Goal: Task Accomplishment & Management: Use online tool/utility

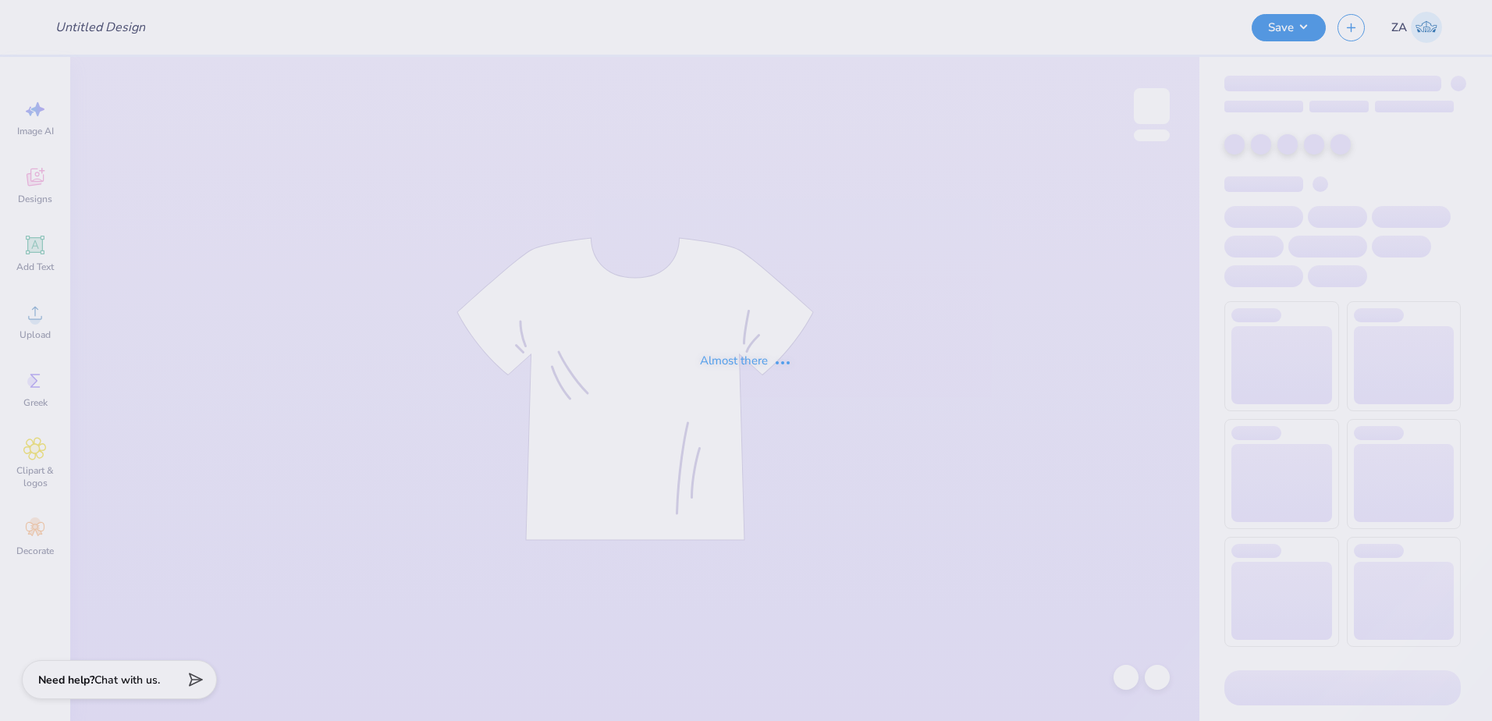
type input "aphi giveaway"
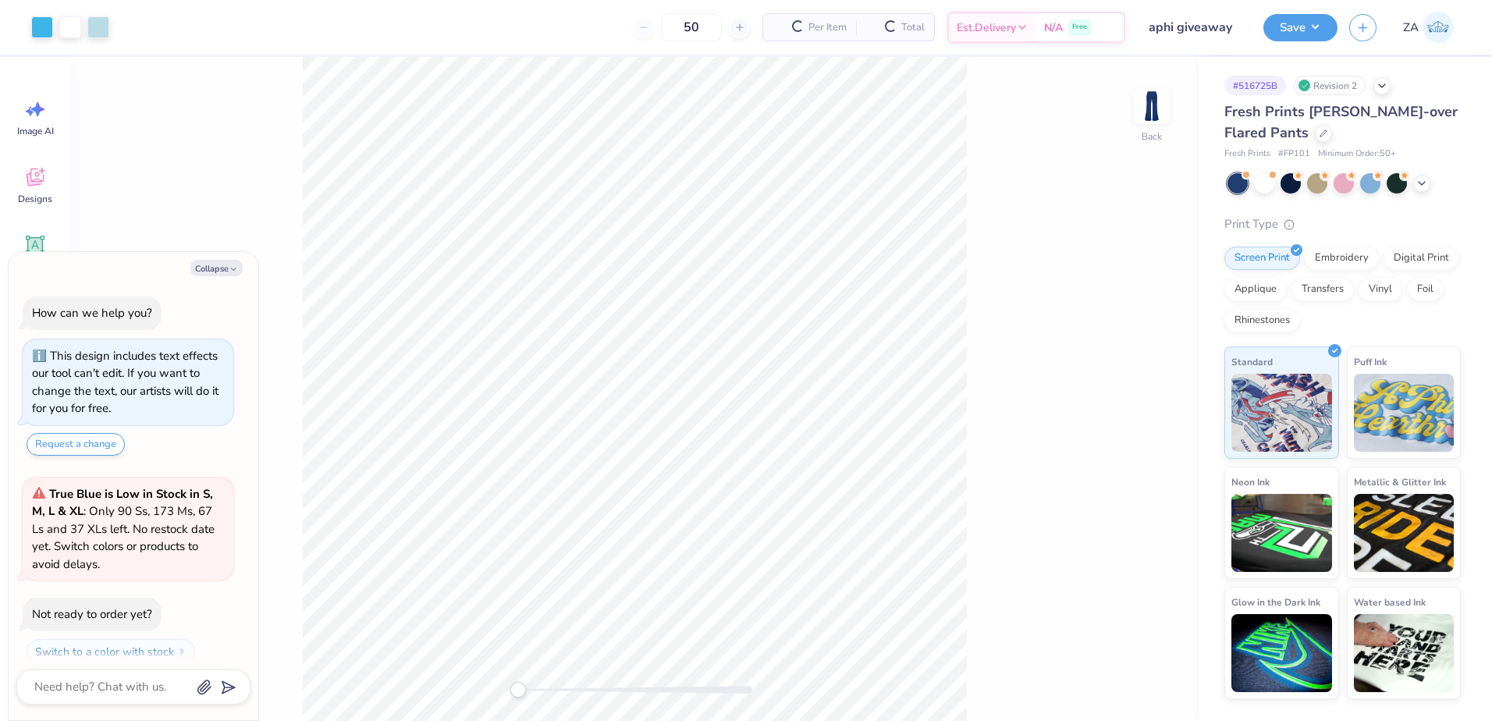
scroll to position [44, 0]
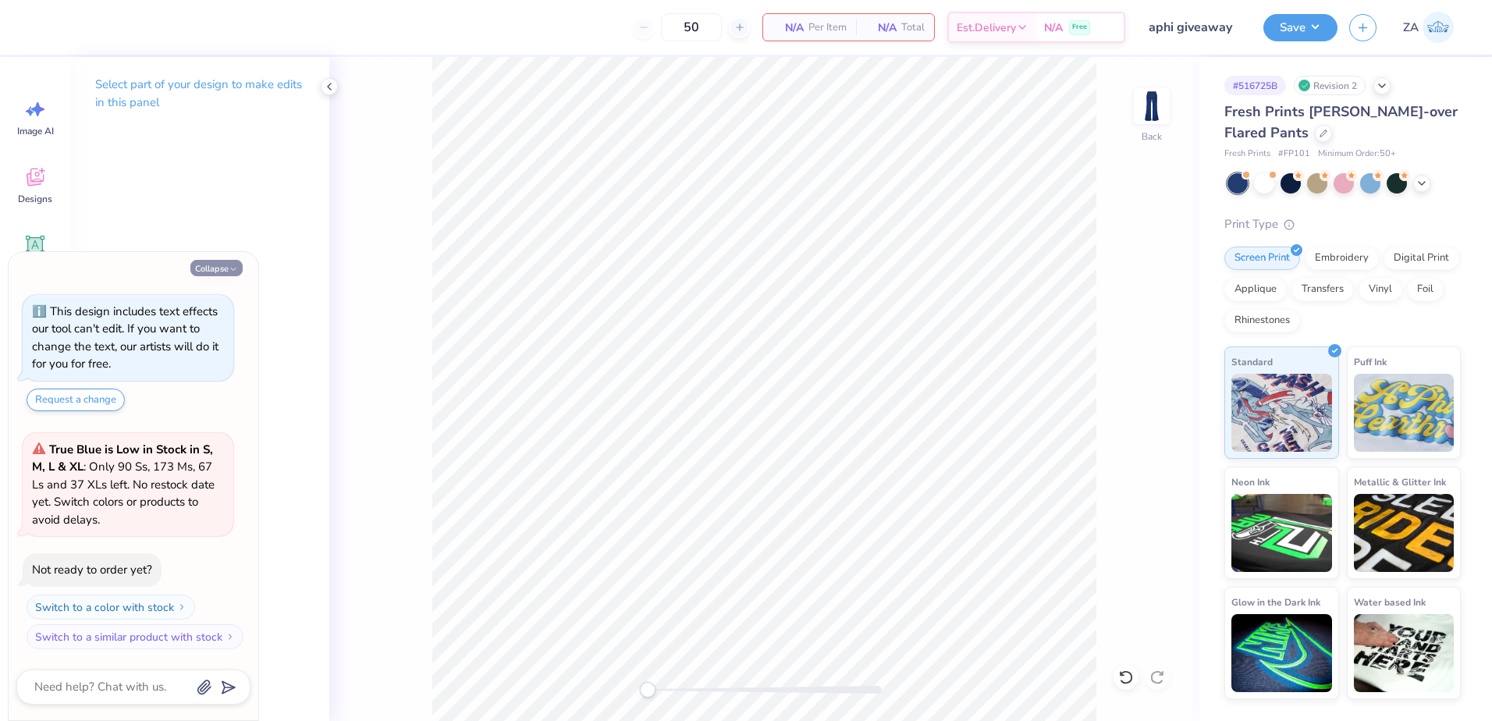
click at [234, 272] on icon "button" at bounding box center [233, 269] width 9 height 9
type textarea "x"
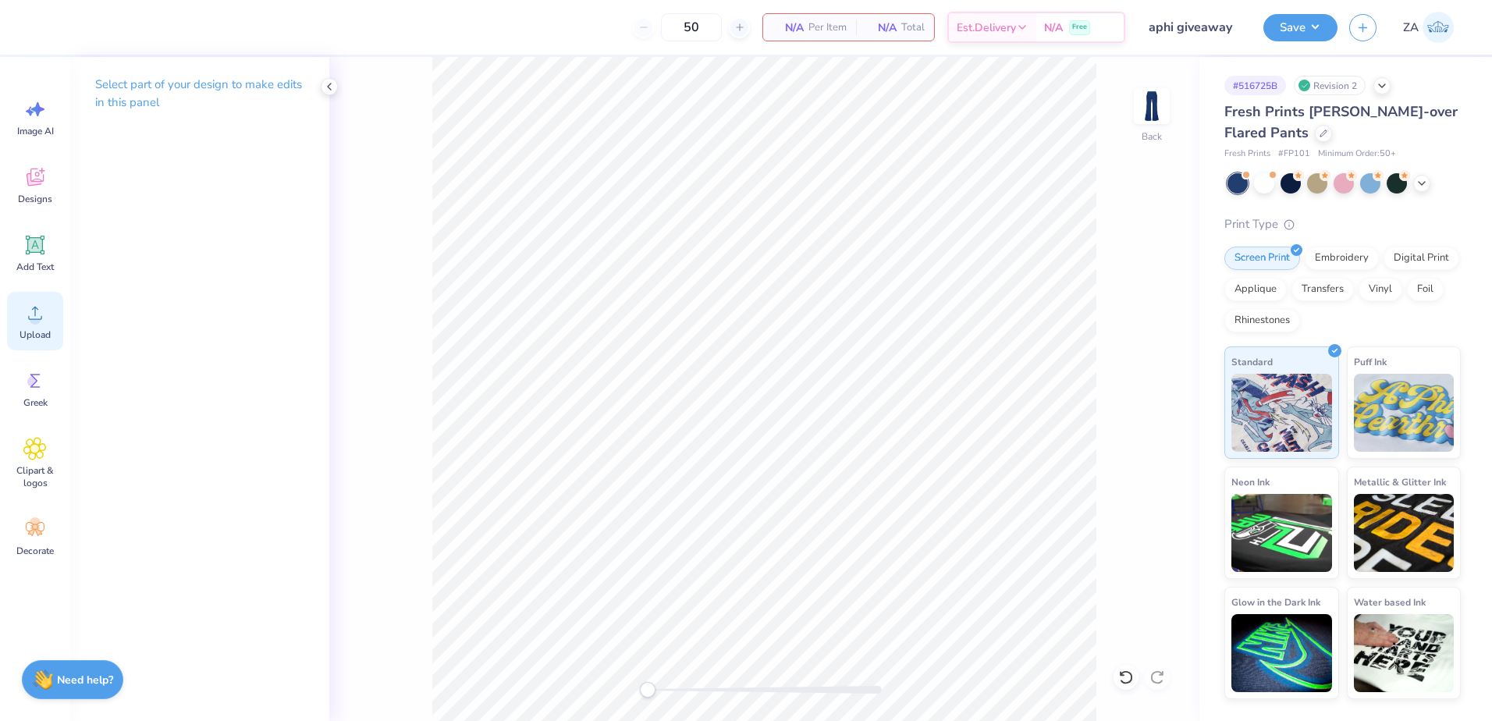
click at [34, 313] on icon at bounding box center [34, 312] width 23 height 23
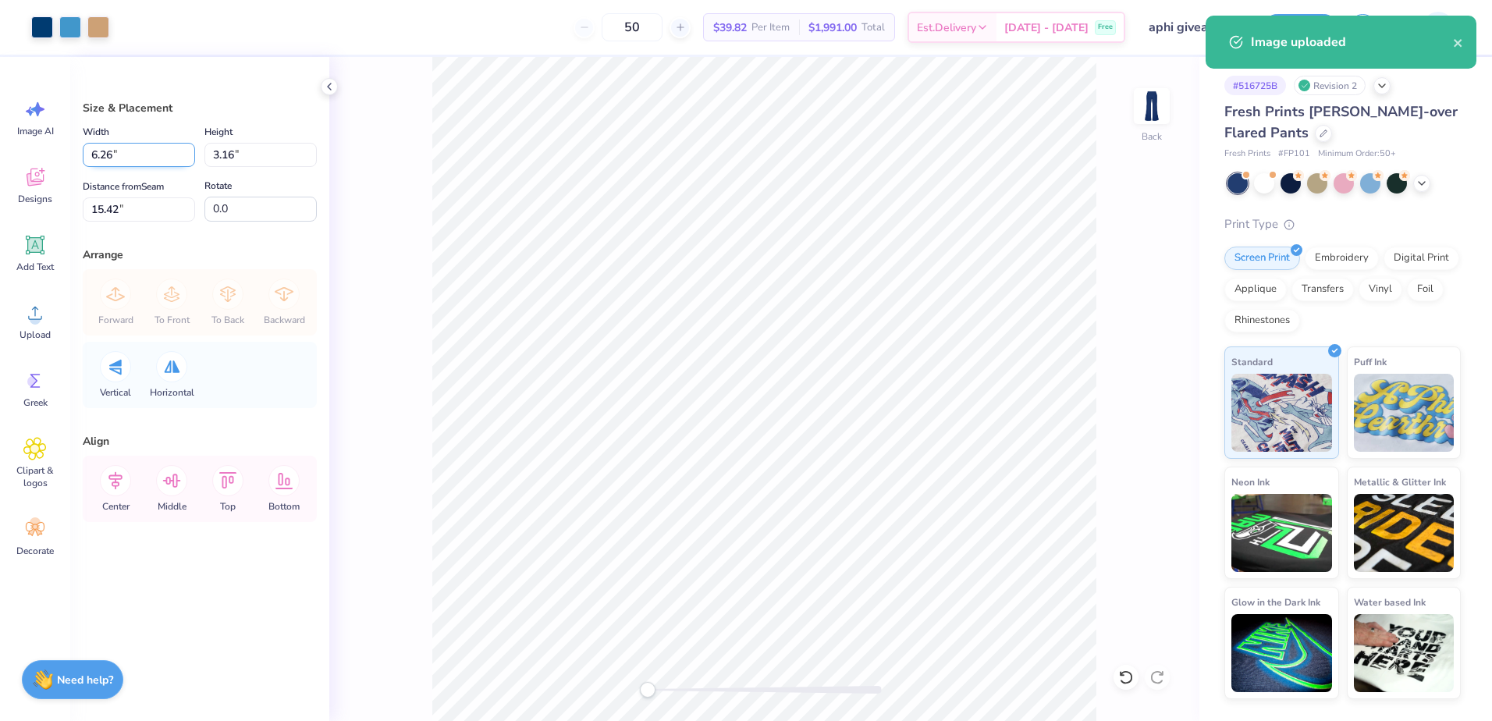
click at [148, 158] on input "6.26" at bounding box center [139, 155] width 112 height 24
type input "6"
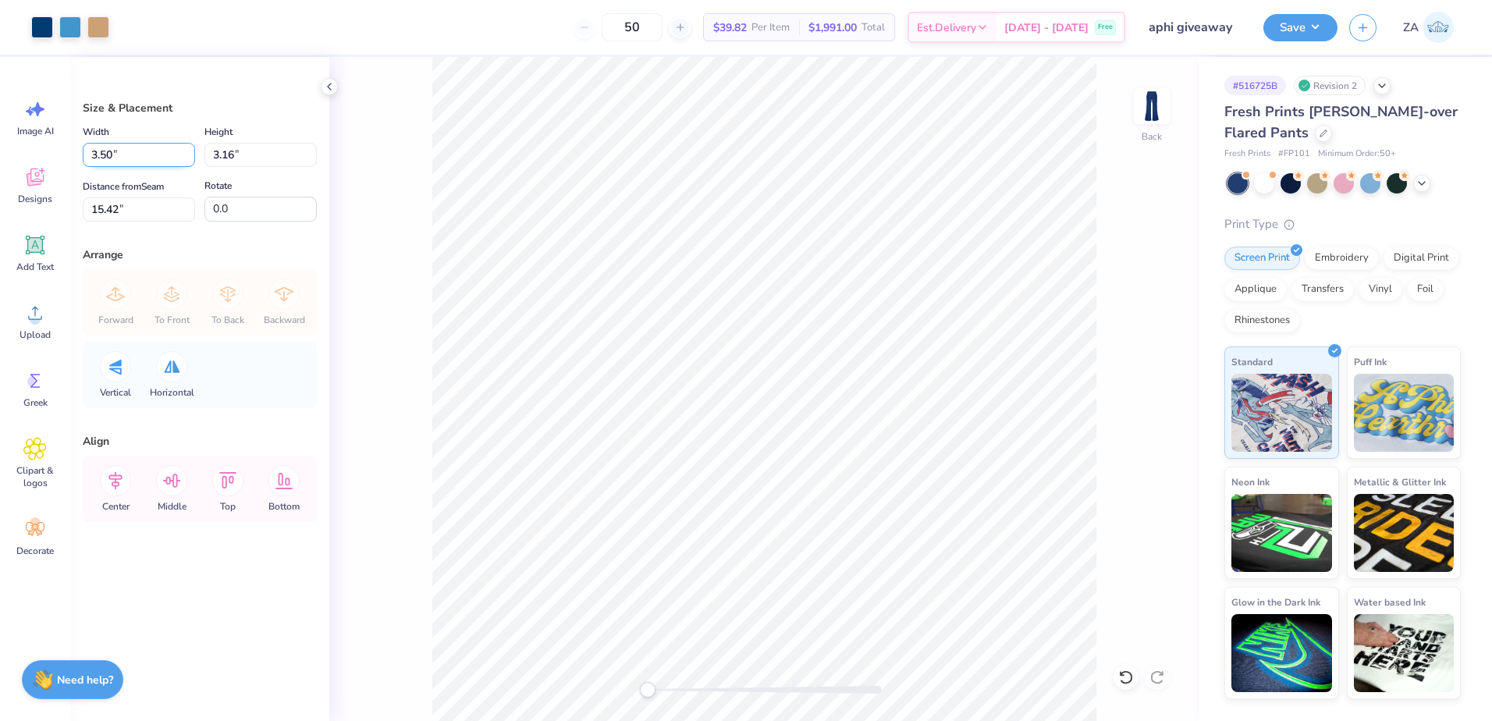
type input "3.50"
type input "1.77"
click at [165, 214] on input "16.12" at bounding box center [139, 209] width 112 height 24
type input "1"
type input "2.00"
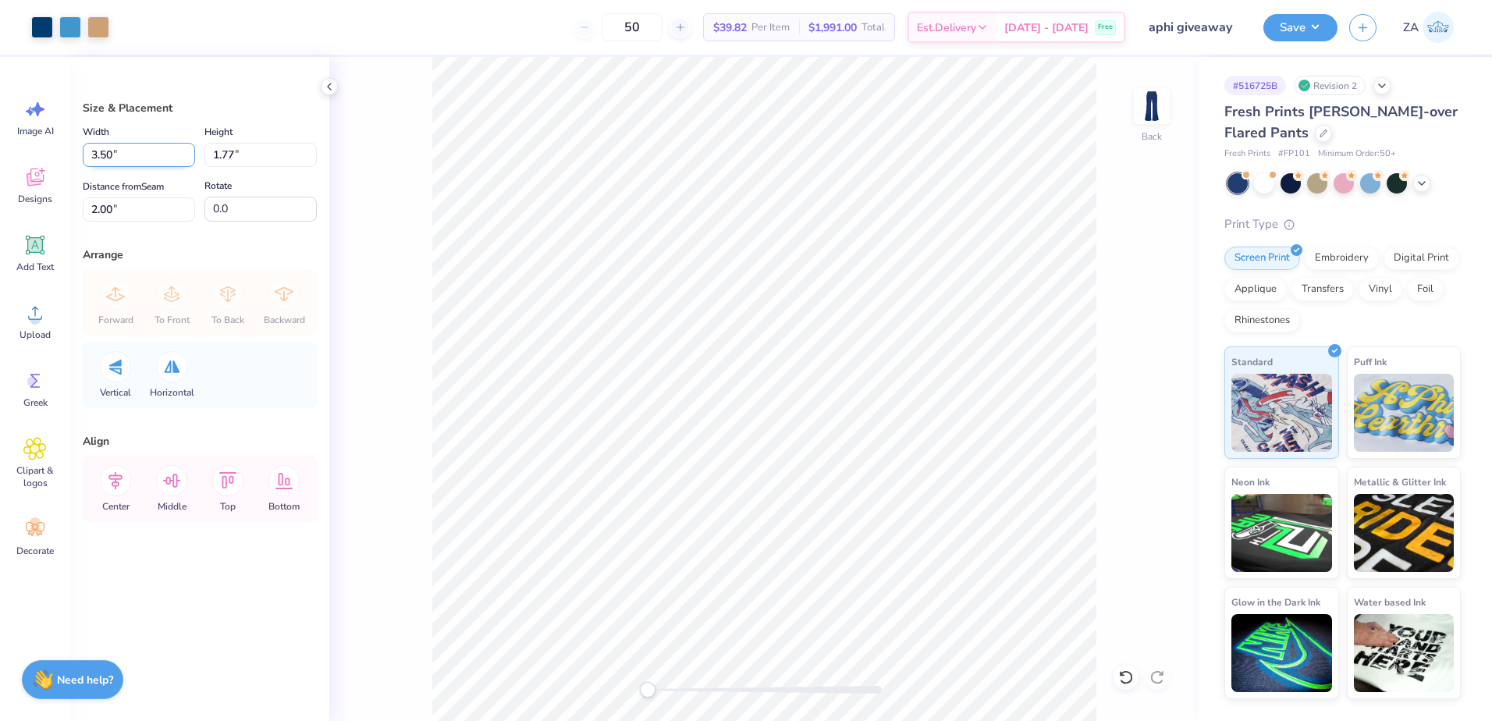
click at [151, 146] on input "3.50" at bounding box center [139, 155] width 112 height 24
click at [1308, 34] on button "Save" at bounding box center [1301, 25] width 74 height 27
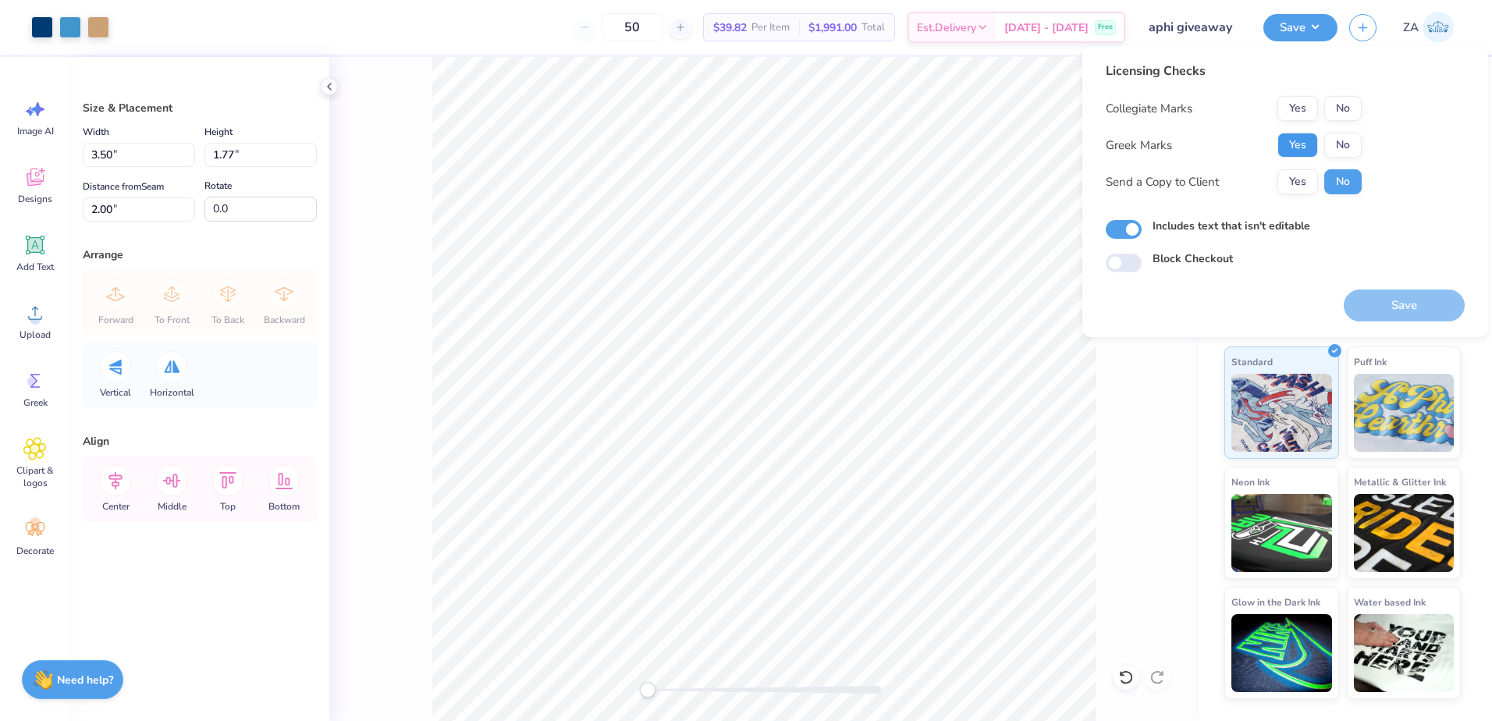
click at [1289, 139] on button "Yes" at bounding box center [1298, 145] width 41 height 25
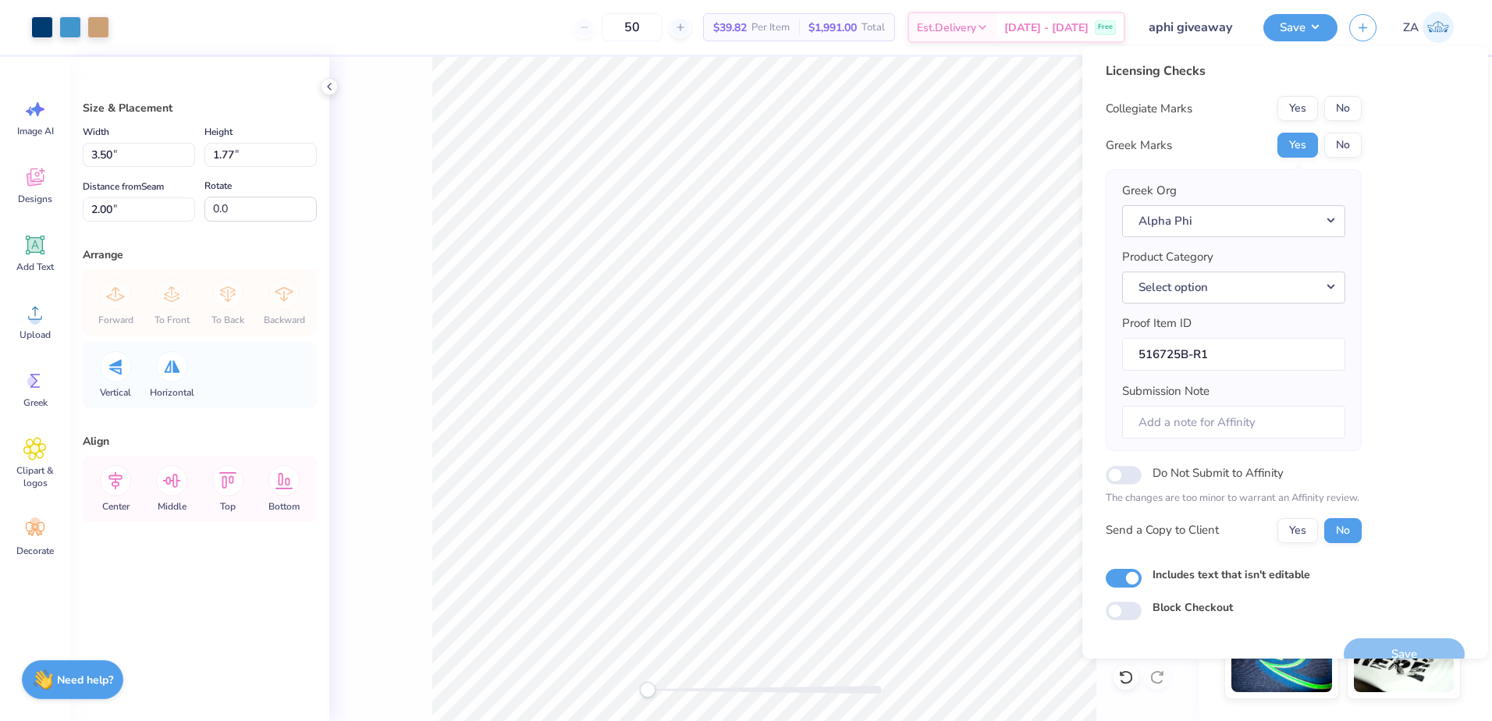
click at [1380, 648] on div "Save" at bounding box center [1404, 654] width 121 height 32
click at [1345, 120] on button "No" at bounding box center [1342, 108] width 37 height 25
click at [1381, 647] on button "Save" at bounding box center [1404, 654] width 121 height 32
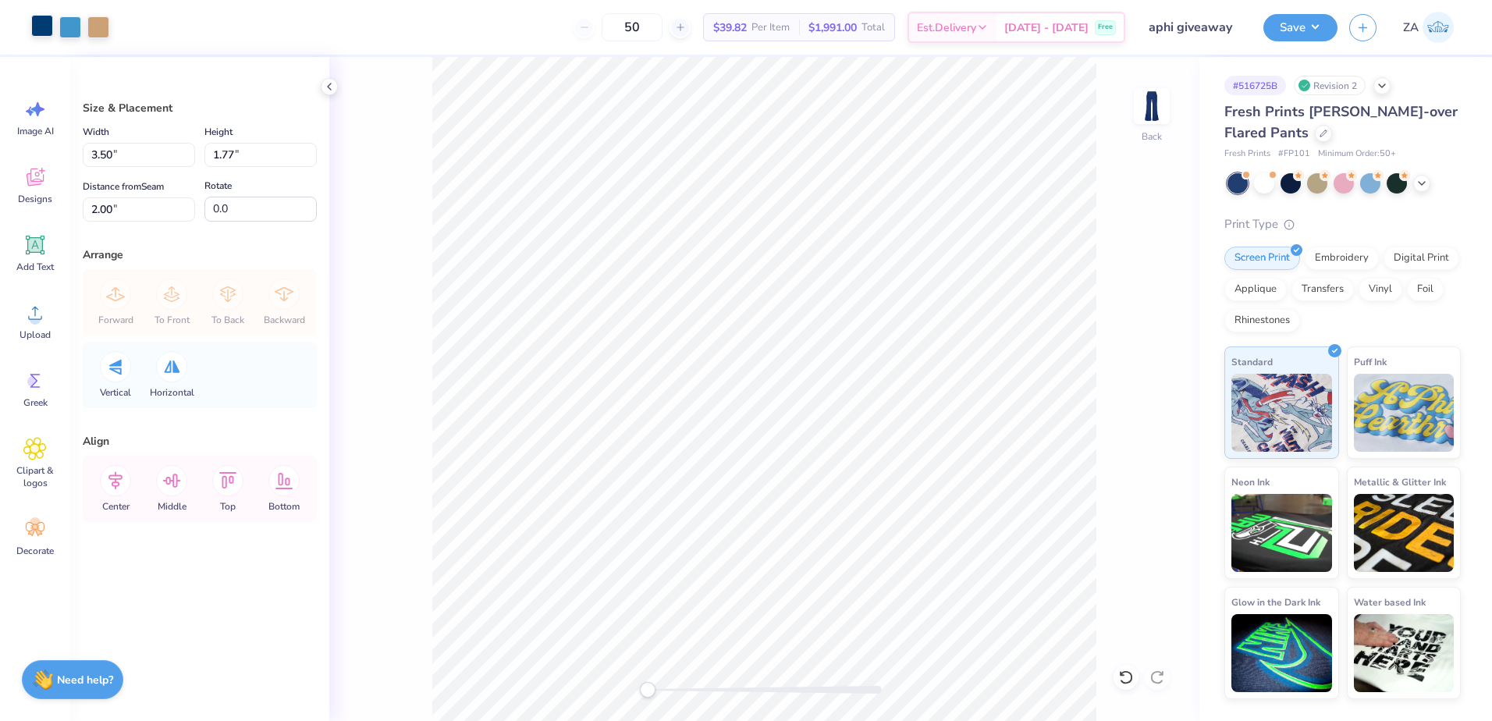
click at [47, 30] on div at bounding box center [42, 26] width 22 height 22
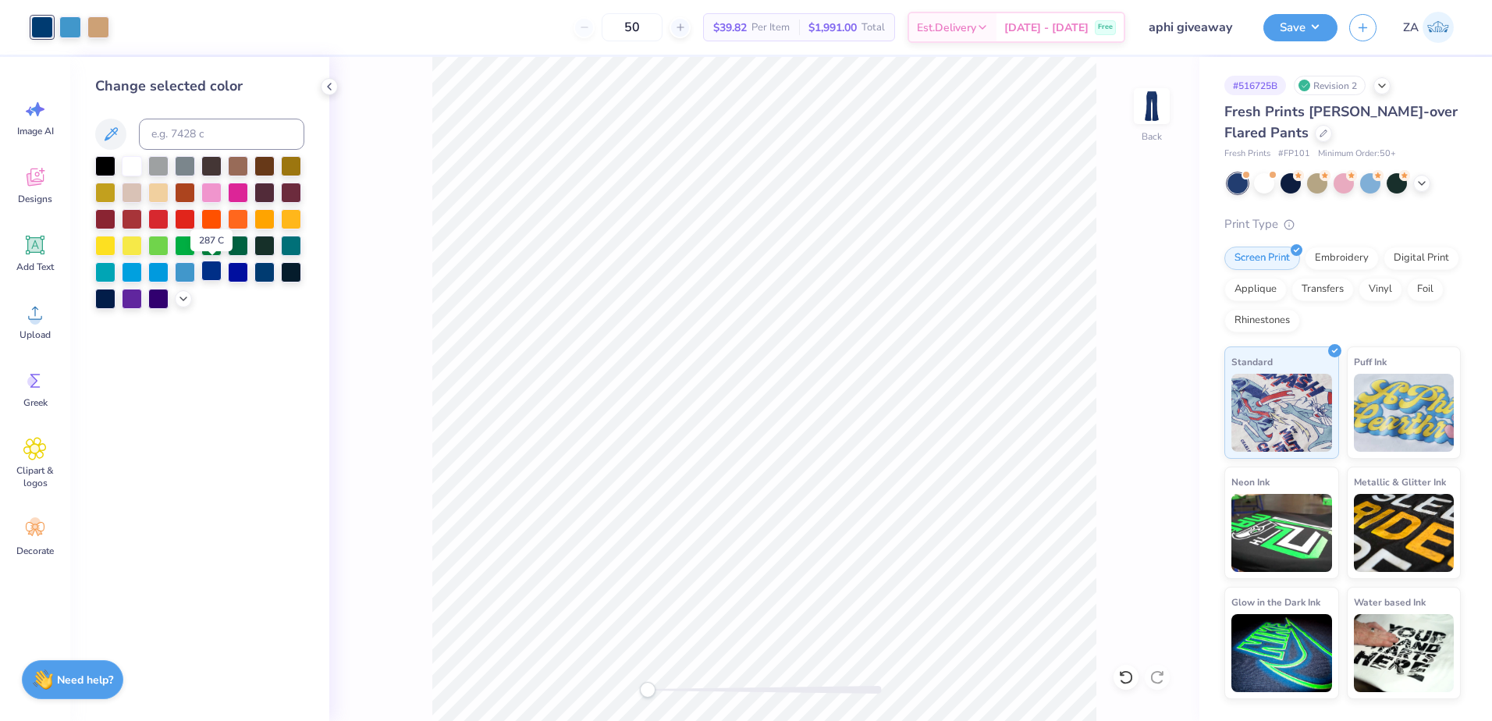
click at [214, 275] on div at bounding box center [211, 271] width 20 height 20
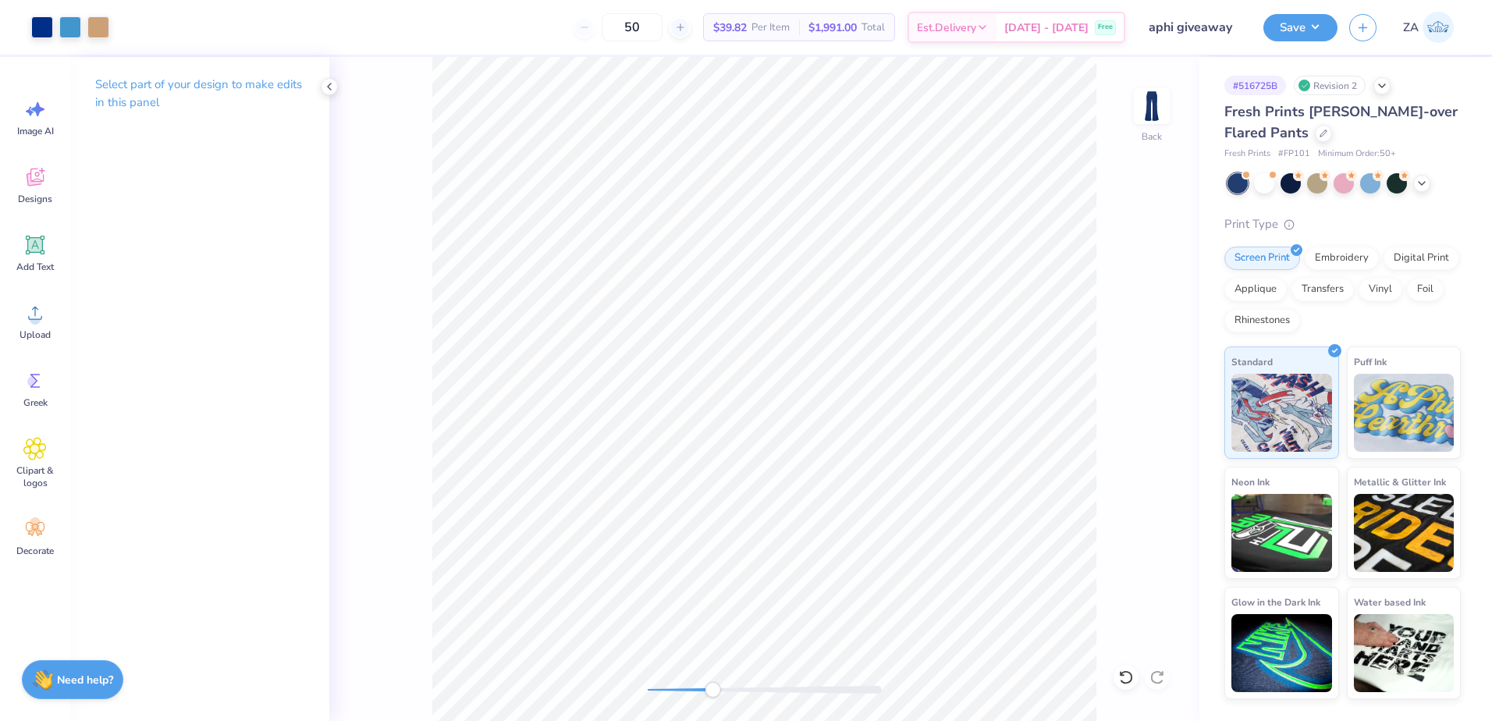
click at [736, 673] on div "Back" at bounding box center [764, 389] width 870 height 664
click at [1324, 20] on button "Save" at bounding box center [1301, 25] width 74 height 27
click at [642, 681] on div "Back" at bounding box center [764, 389] width 870 height 664
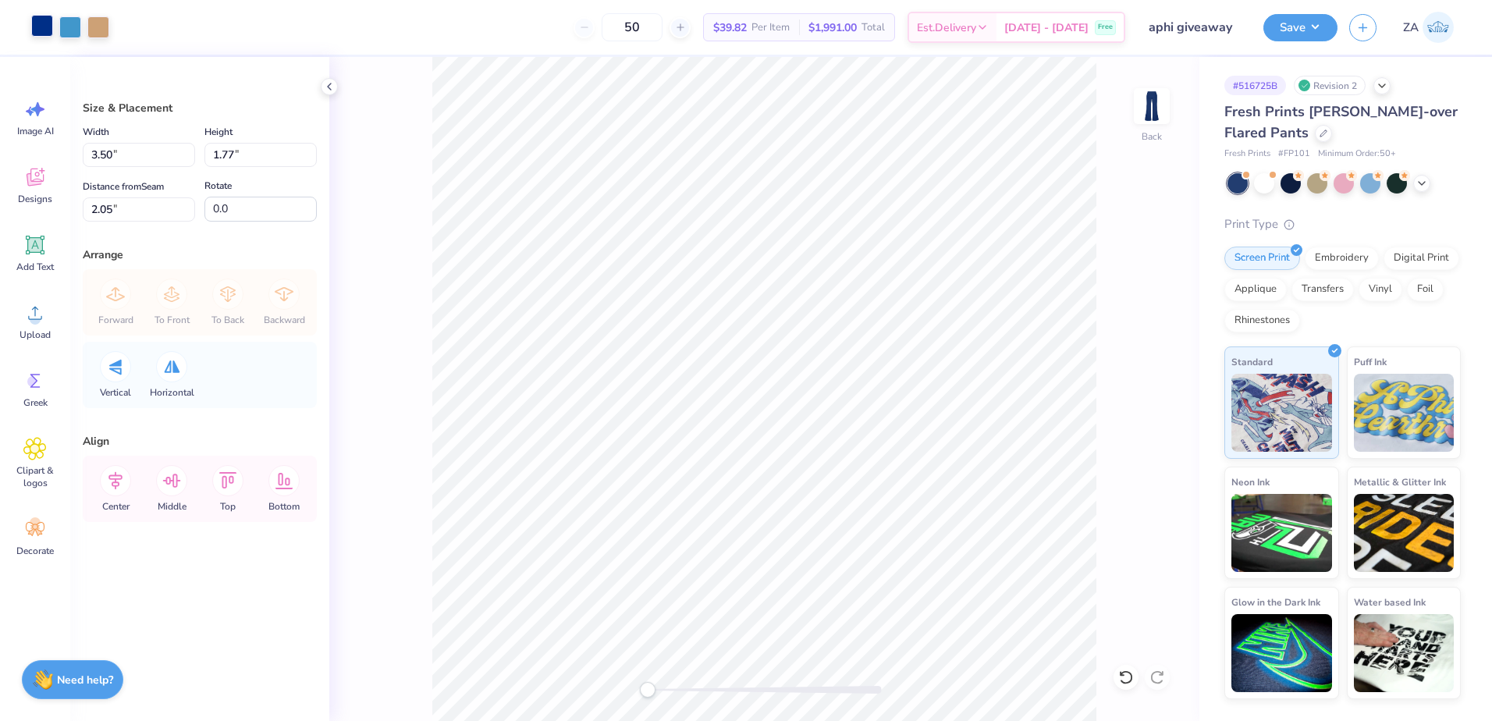
click at [48, 24] on div at bounding box center [42, 26] width 22 height 22
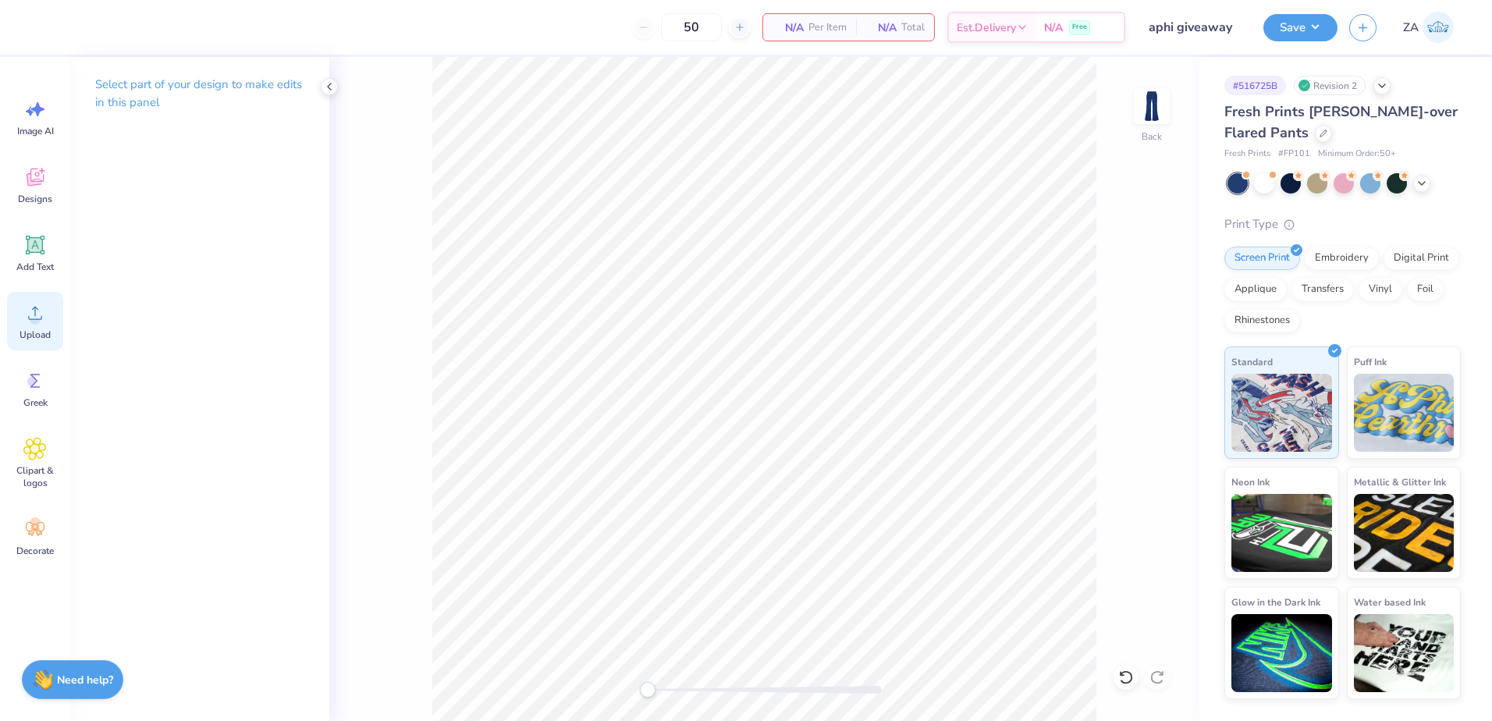
click at [17, 304] on div "Upload" at bounding box center [35, 321] width 56 height 59
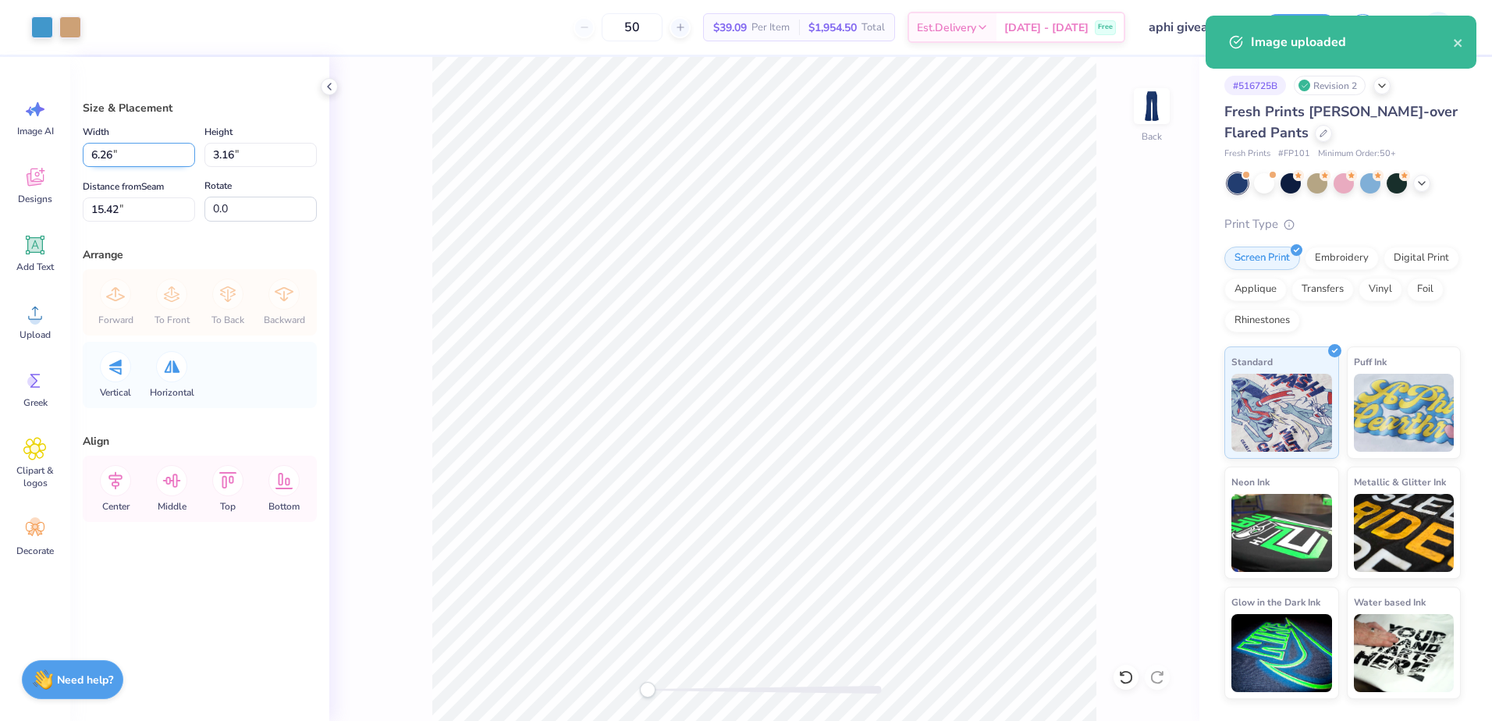
drag, startPoint x: 126, startPoint y: 154, endPoint x: 89, endPoint y: 155, distance: 37.5
click at [89, 155] on input "6.26" at bounding box center [139, 155] width 112 height 24
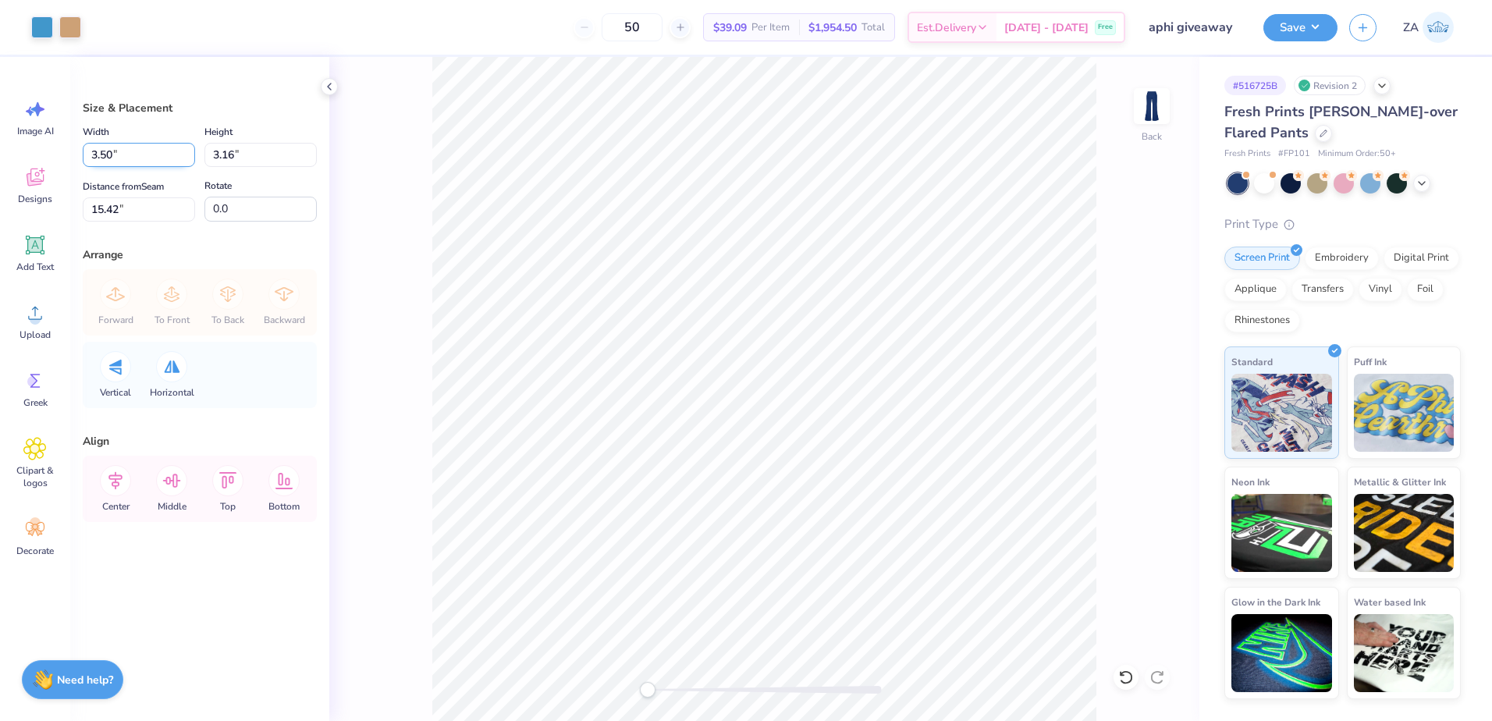
type input "3.50"
click at [135, 212] on input "15.42" at bounding box center [139, 209] width 112 height 24
type input "1.77"
drag, startPoint x: 129, startPoint y: 209, endPoint x: 104, endPoint y: 212, distance: 25.1
click at [104, 212] on input "16.12" at bounding box center [139, 209] width 112 height 24
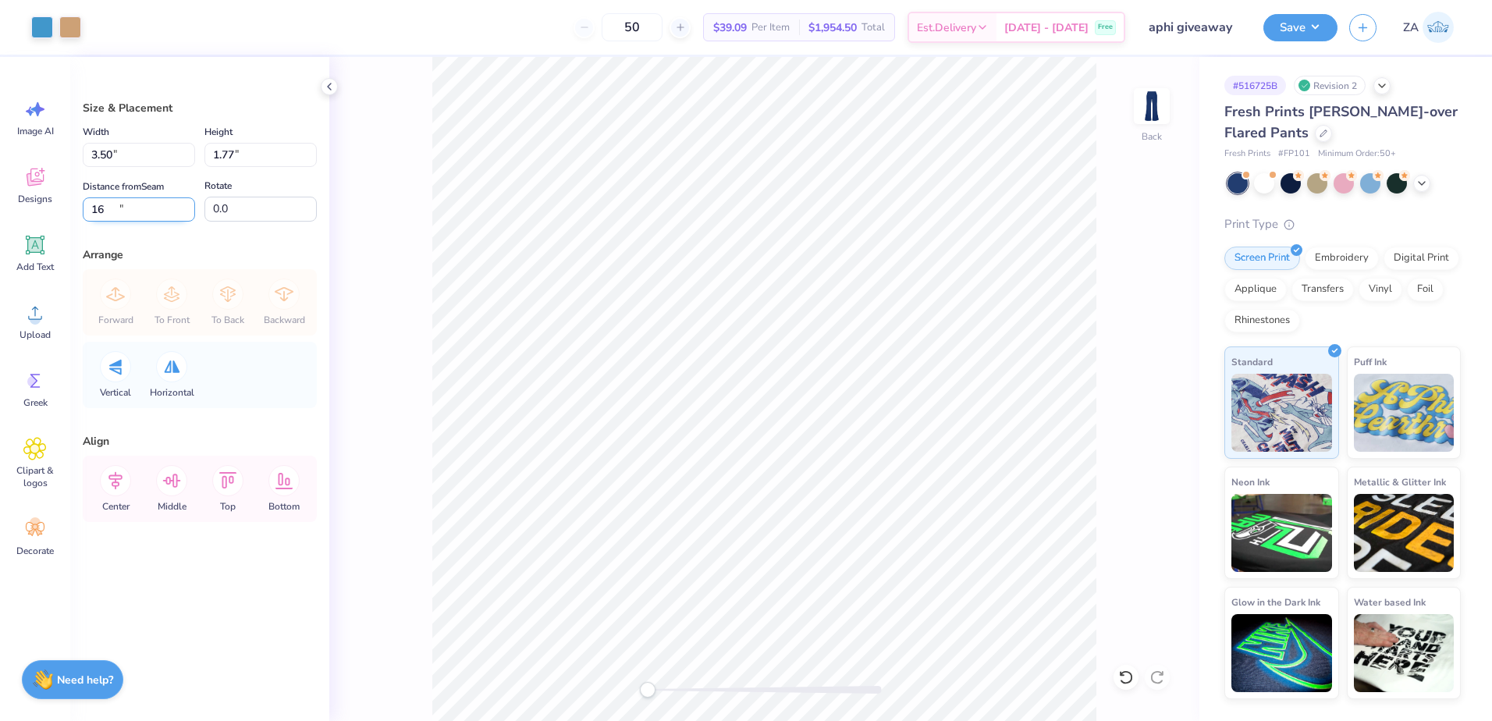
type input "1"
type input "2.00"
click at [1289, 25] on button "Save" at bounding box center [1301, 25] width 74 height 27
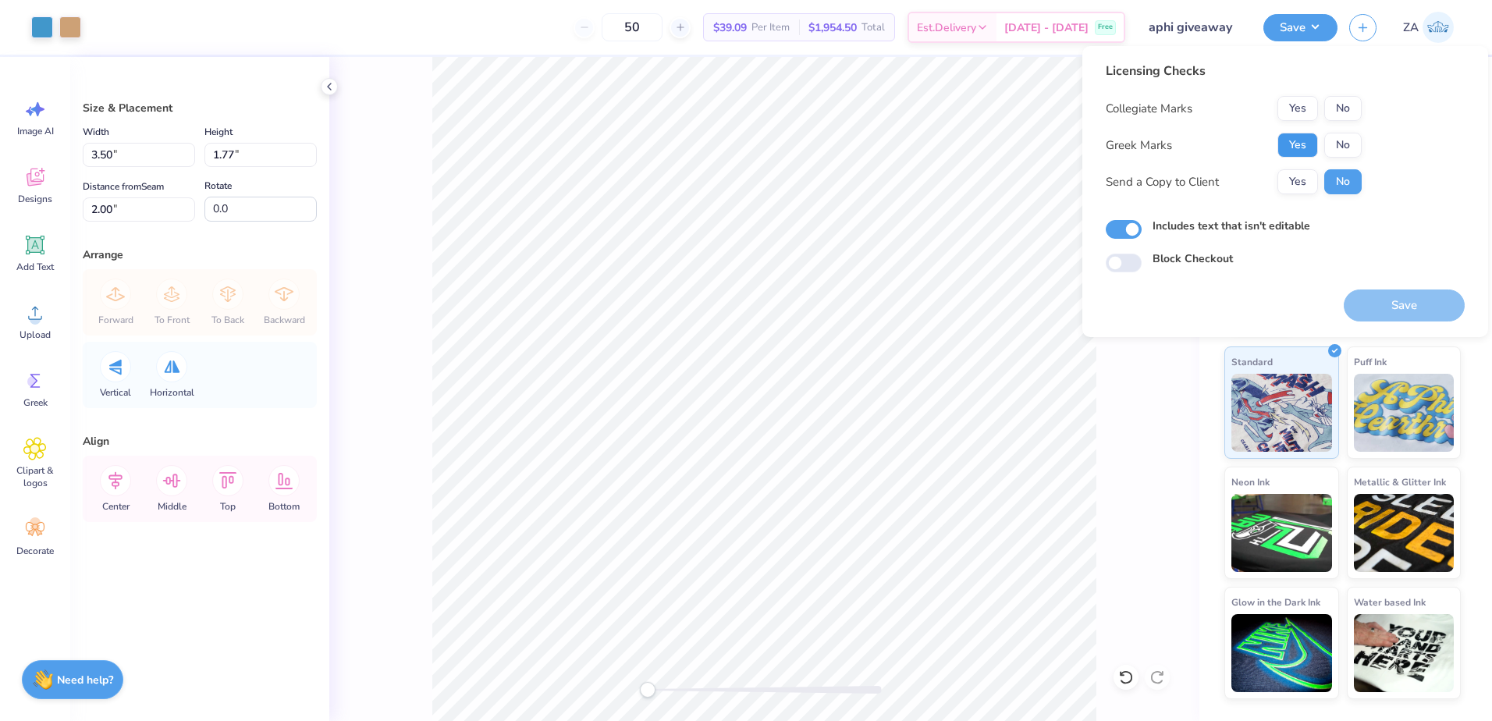
click at [1309, 144] on button "Yes" at bounding box center [1298, 145] width 41 height 25
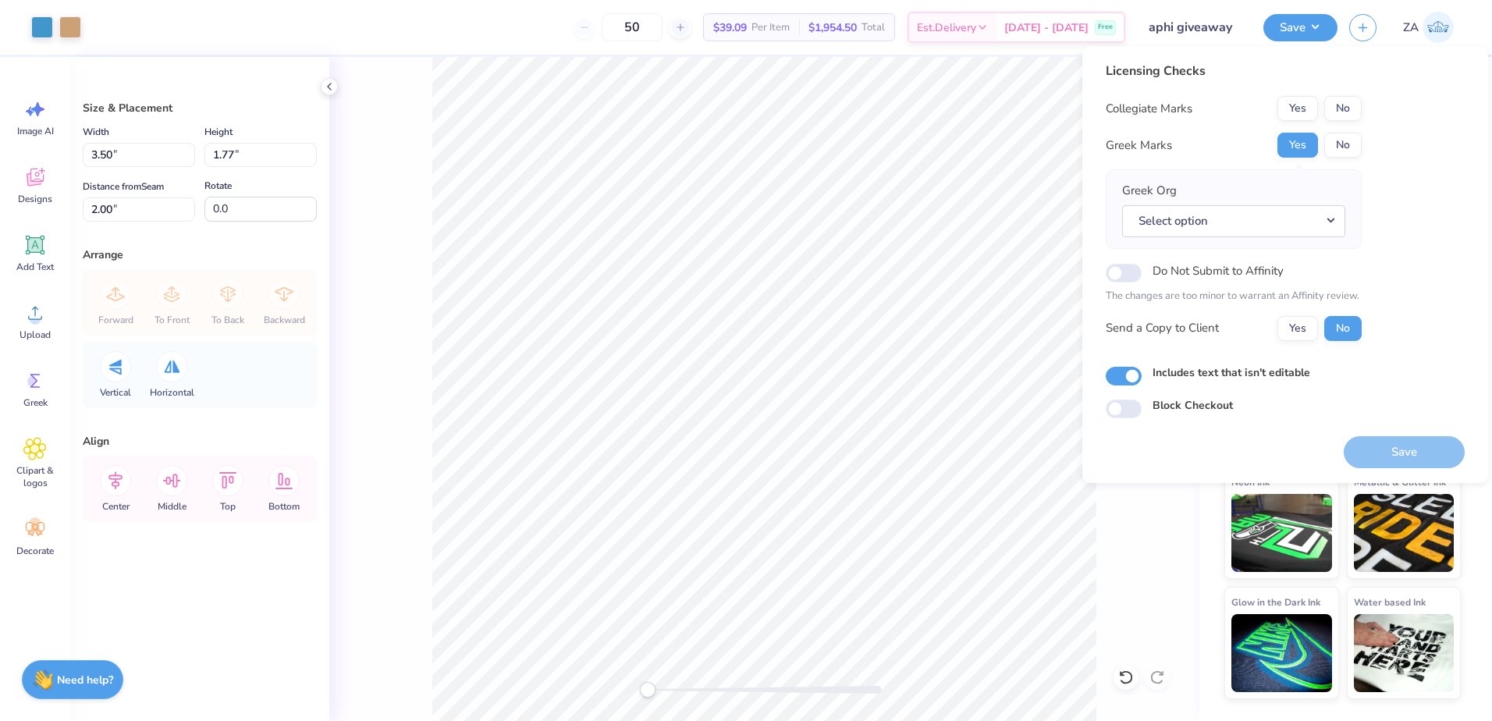
click at [1344, 106] on button "No" at bounding box center [1342, 108] width 37 height 25
click at [1294, 239] on div "Greek Org Select option" at bounding box center [1234, 209] width 256 height 80
click at [1292, 223] on button "Select option" at bounding box center [1233, 221] width 223 height 32
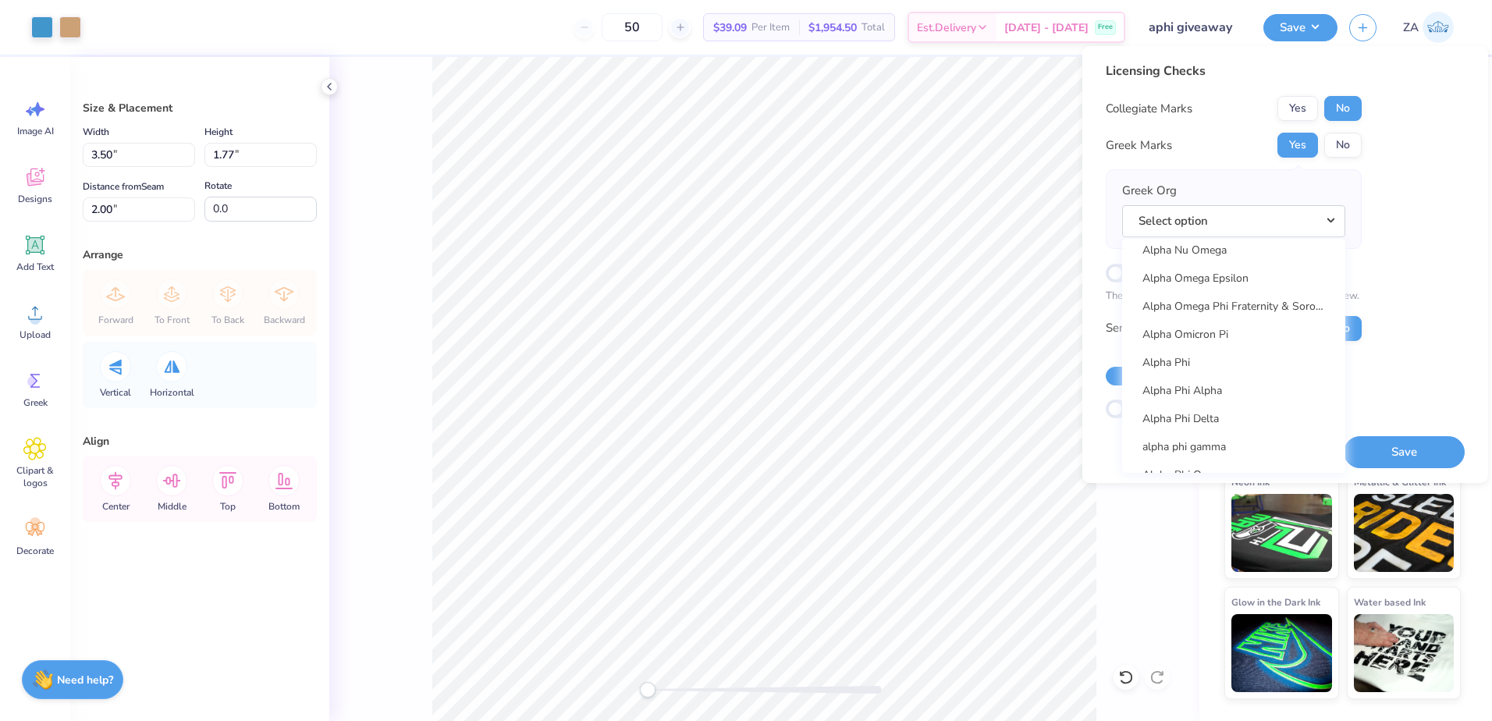
scroll to position [827, 0]
click at [1207, 421] on link "Alpha Phi" at bounding box center [1234, 414] width 211 height 26
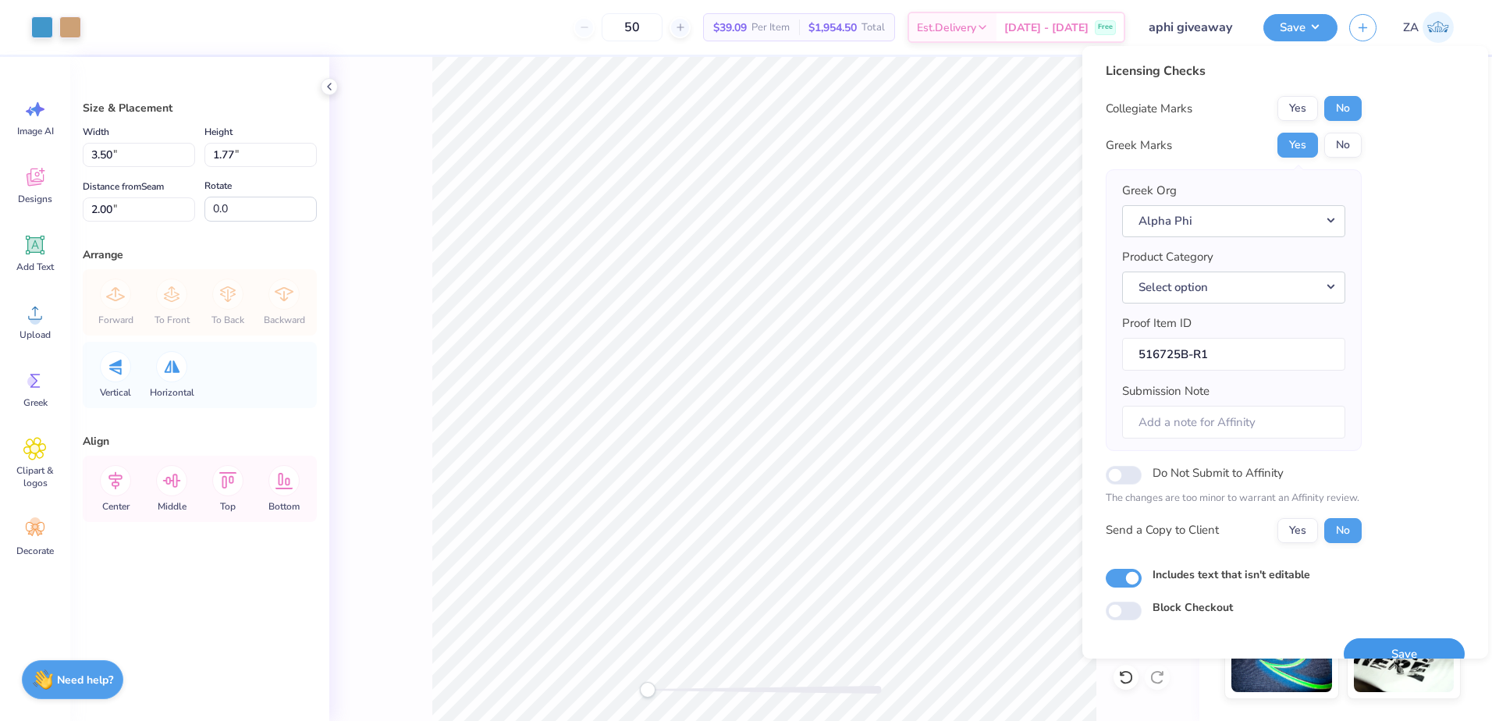
click at [1394, 647] on button "Save" at bounding box center [1404, 654] width 121 height 32
